Goal: Information Seeking & Learning: Learn about a topic

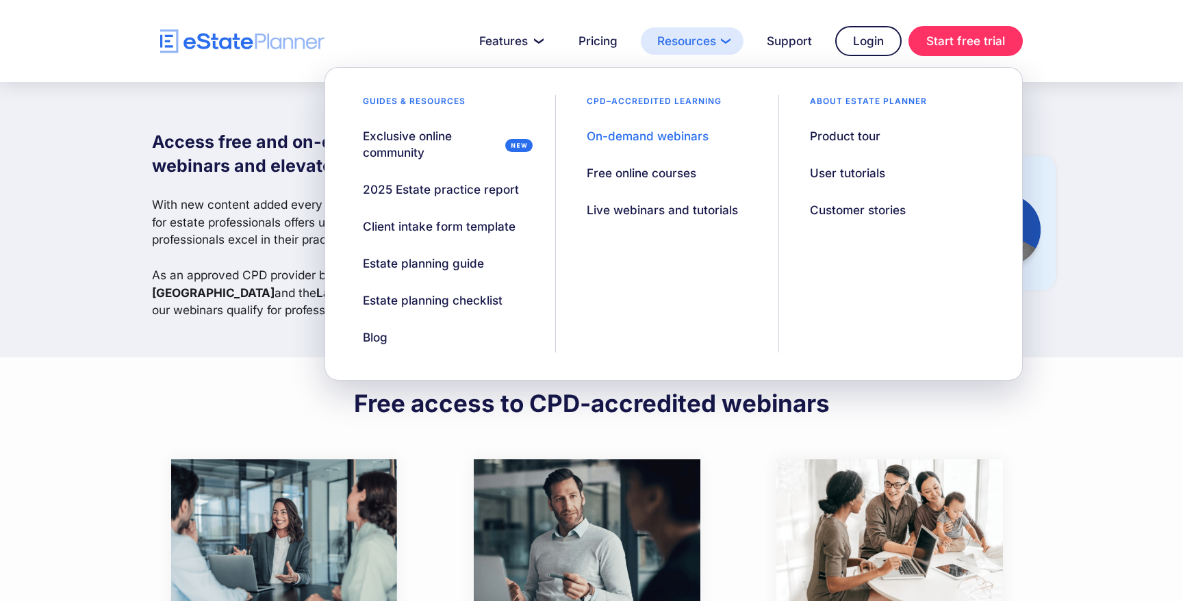
click at [698, 32] on link "Resources" at bounding box center [692, 40] width 103 height 27
click at [644, 136] on div "On-demand webinars" at bounding box center [648, 136] width 122 height 16
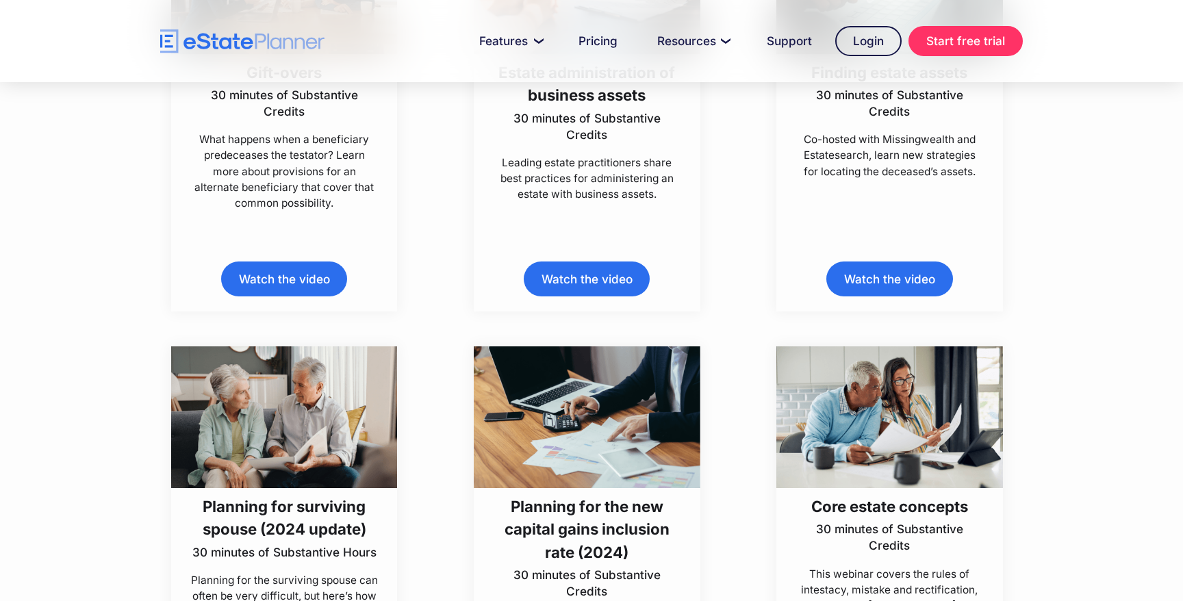
scroll to position [1851, 0]
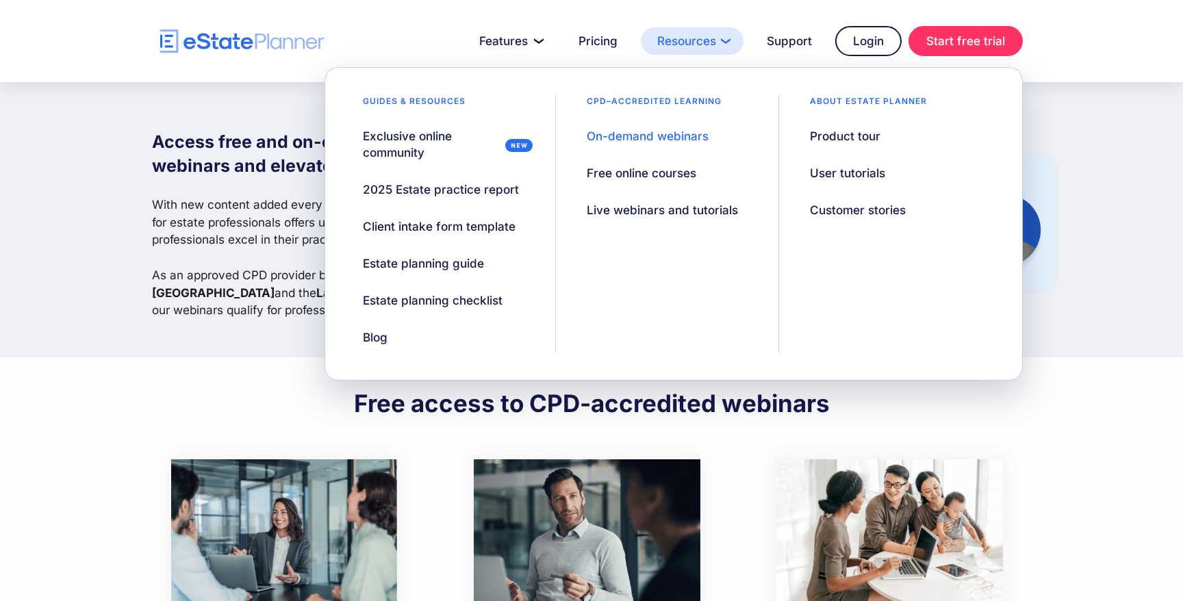
click at [681, 39] on link "Resources" at bounding box center [692, 40] width 103 height 27
click at [648, 132] on div "On-demand webinars" at bounding box center [648, 136] width 122 height 16
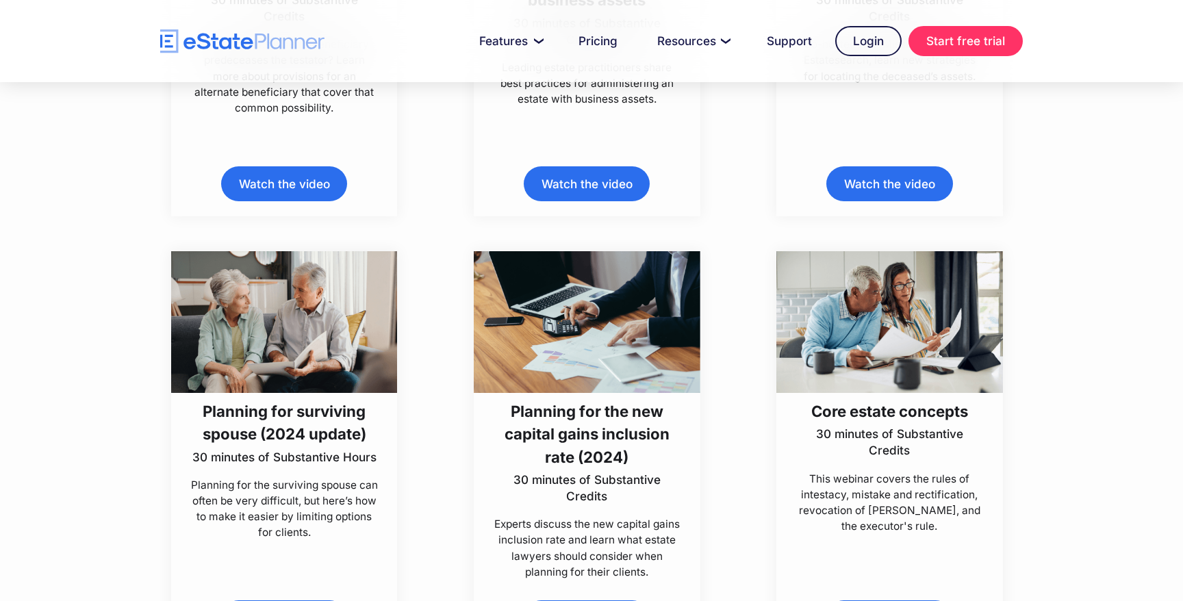
scroll to position [1946, 0]
